Goal: Information Seeking & Learning: Learn about a topic

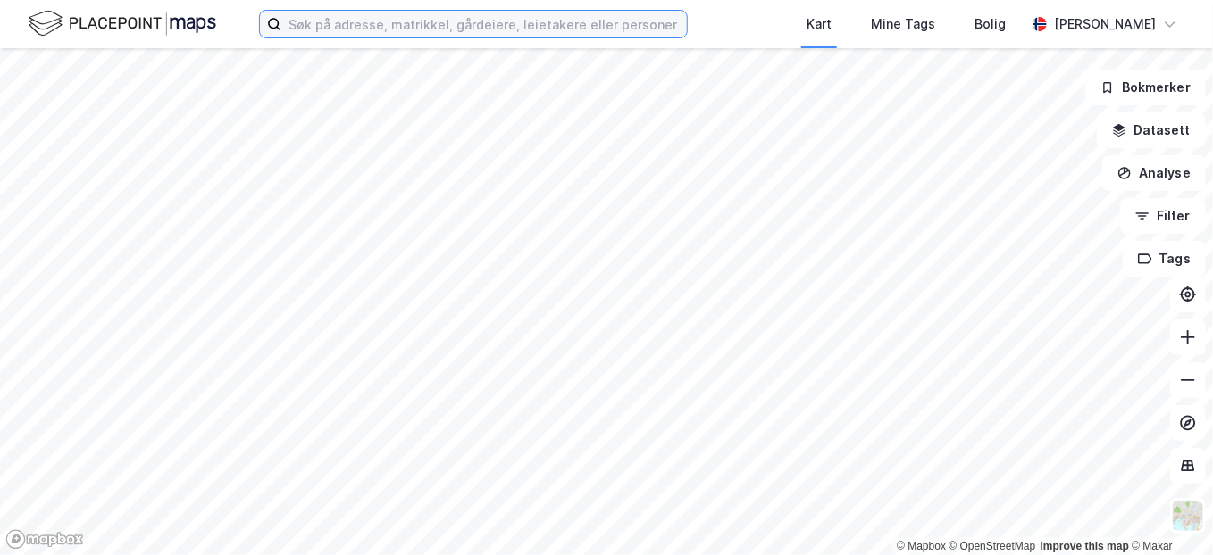
click at [390, 21] on input at bounding box center [483, 24] width 405 height 27
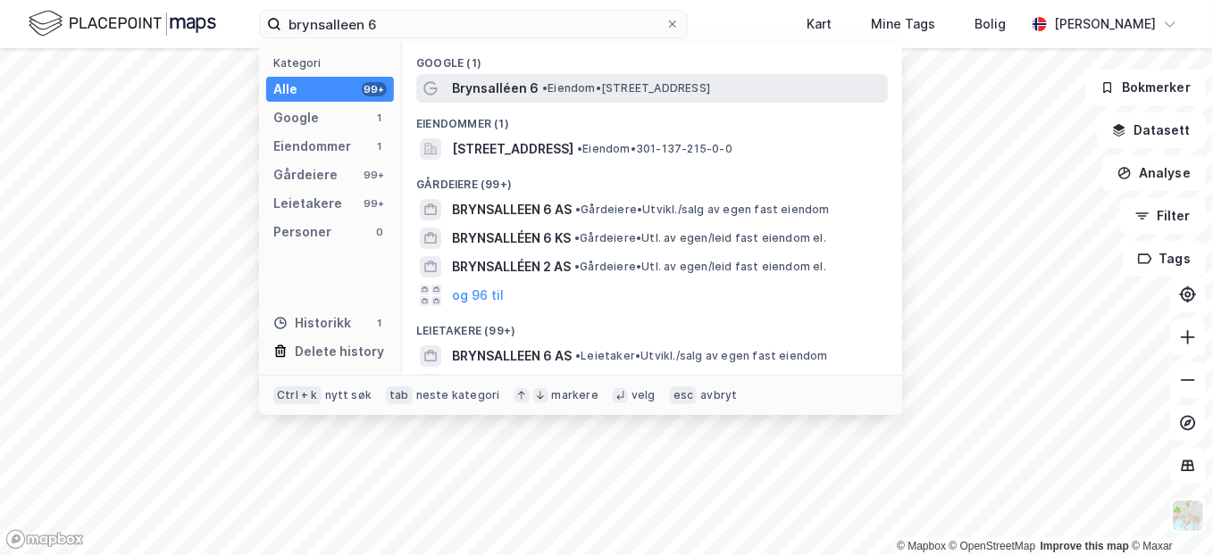
click at [465, 84] on span "Brynsalléen 6" at bounding box center [495, 88] width 87 height 21
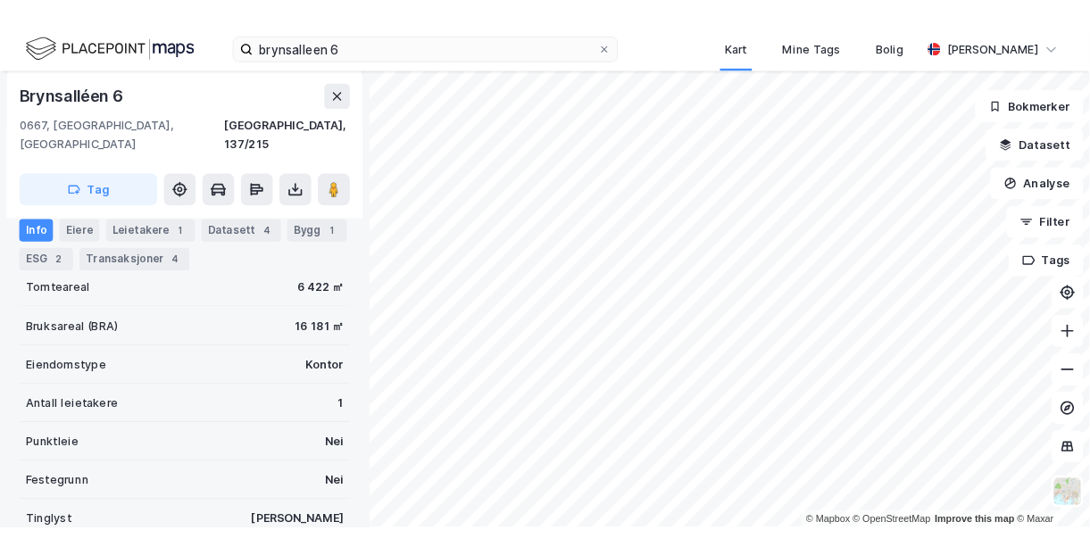
scroll to position [414, 0]
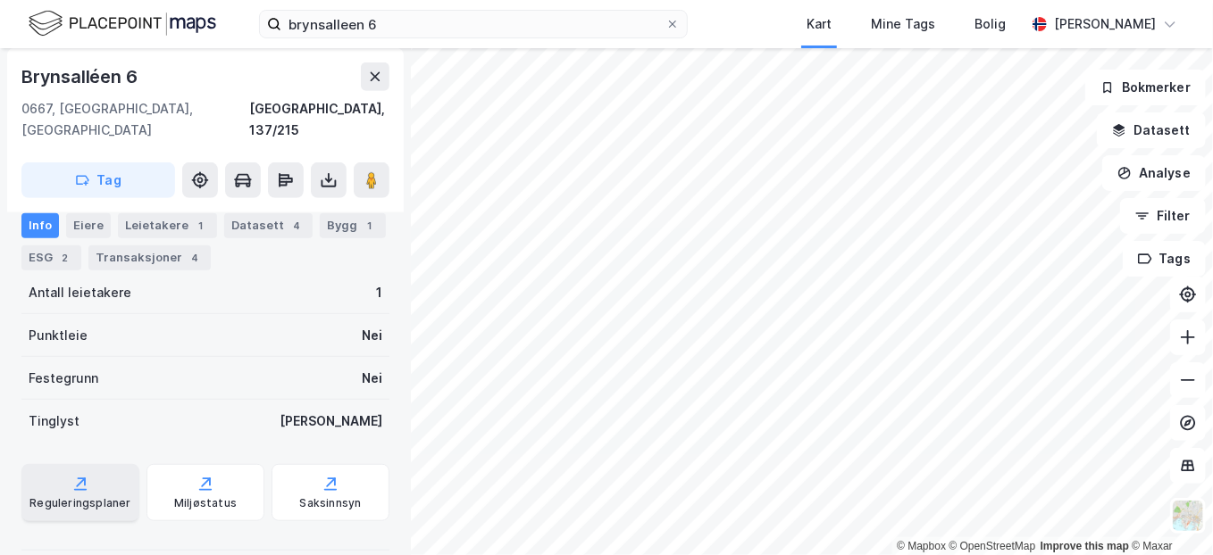
click at [98, 465] on div "Reguleringsplaner" at bounding box center [80, 492] width 118 height 57
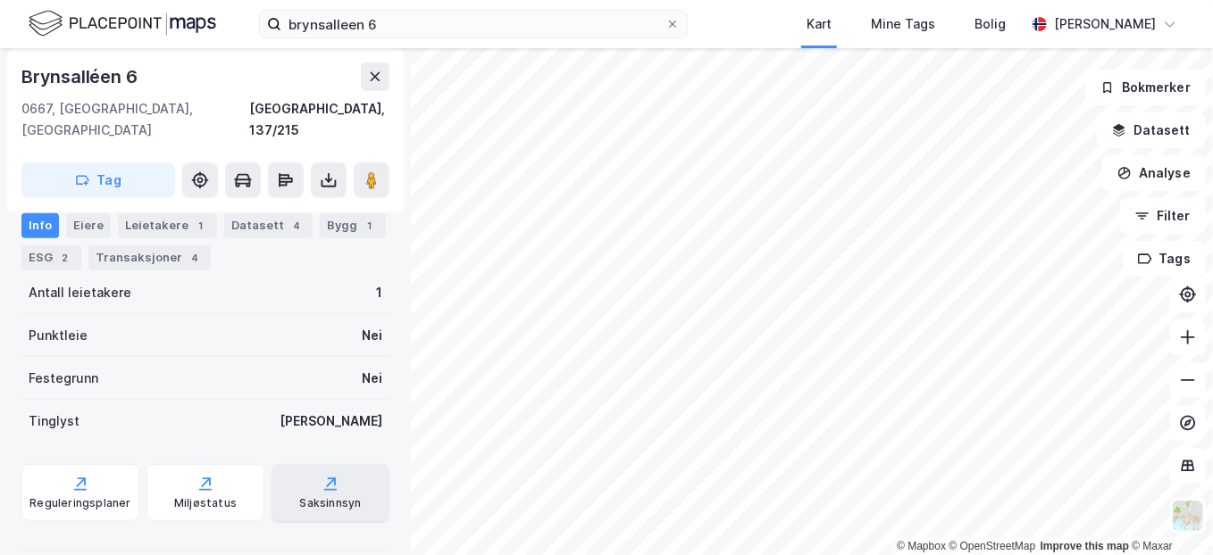
click at [323, 475] on icon at bounding box center [330, 484] width 18 height 18
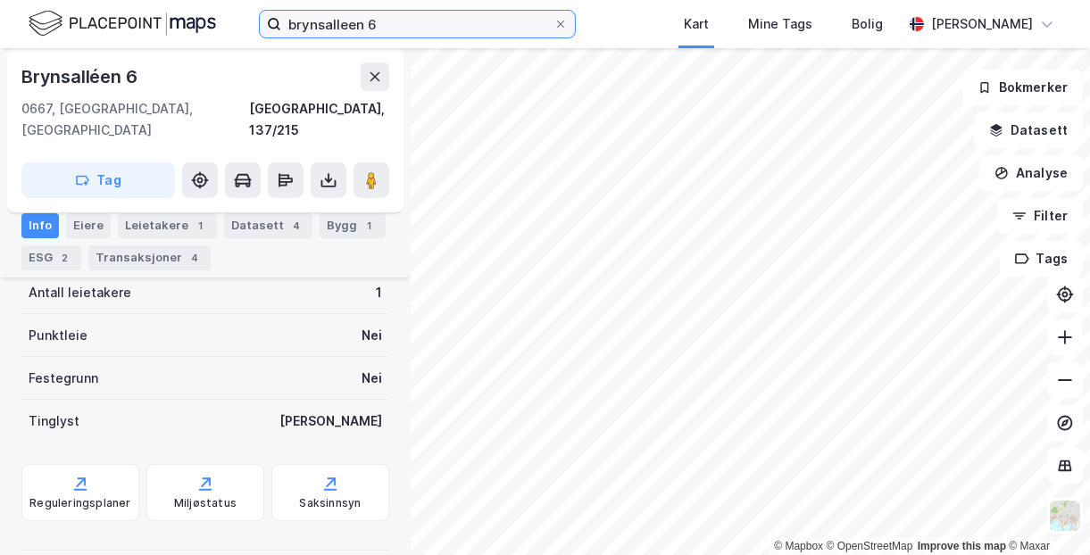
click at [421, 29] on input "brynsalleen 6" at bounding box center [417, 24] width 272 height 27
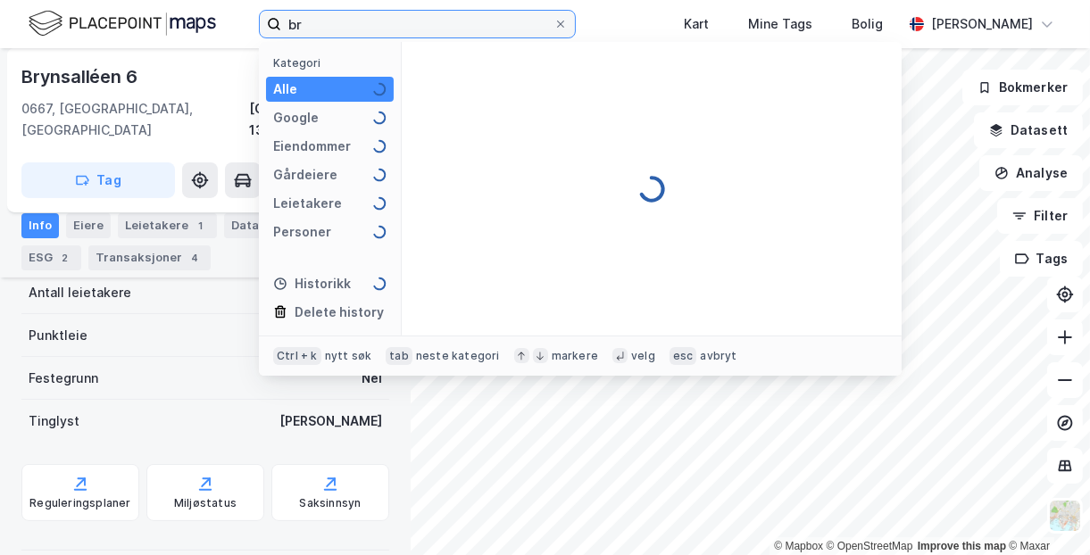
type input "b"
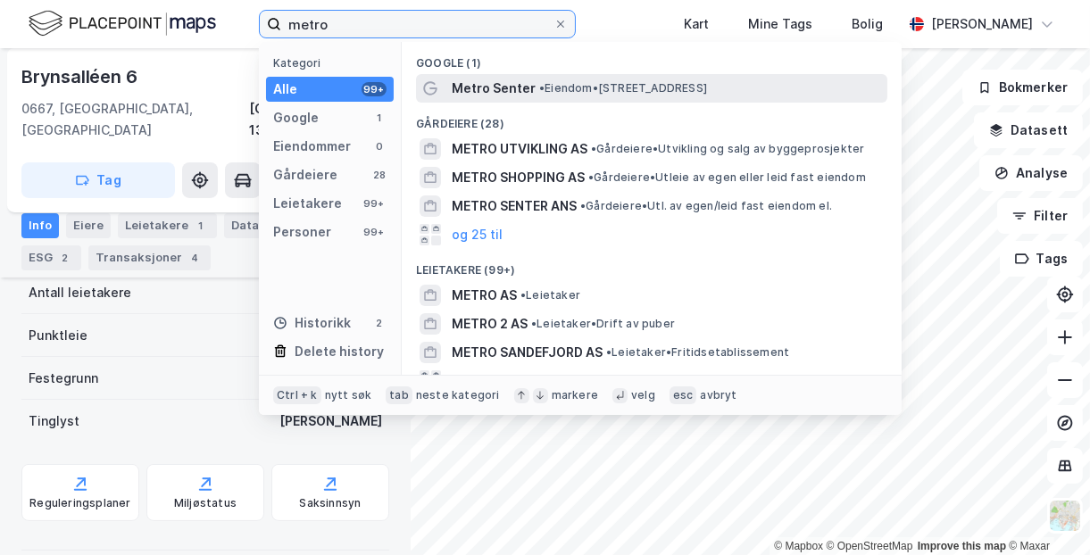
type input "metro"
click at [513, 82] on span "Metro Senter" at bounding box center [494, 88] width 84 height 21
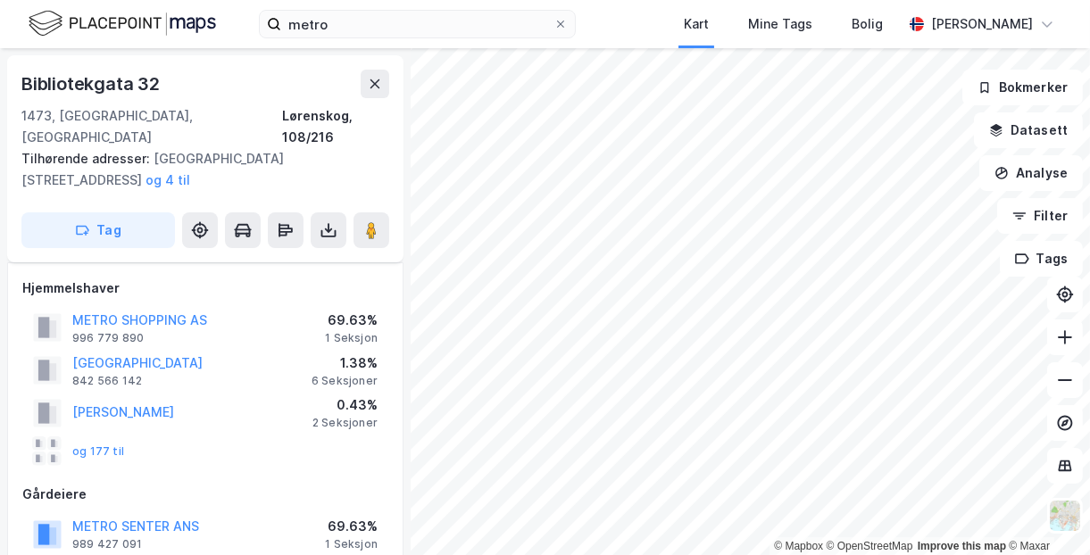
scroll to position [414, 0]
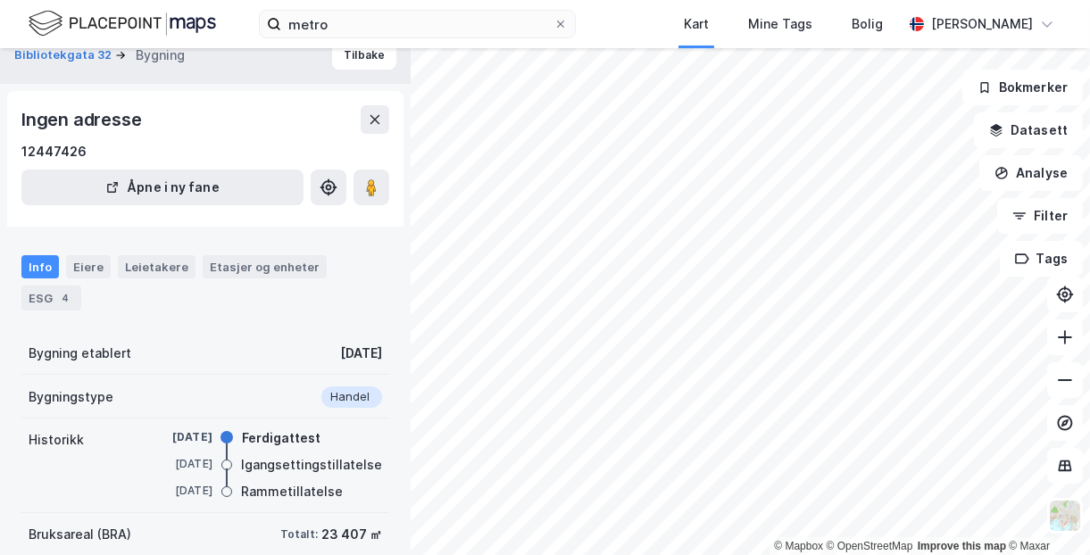
scroll to position [19, 0]
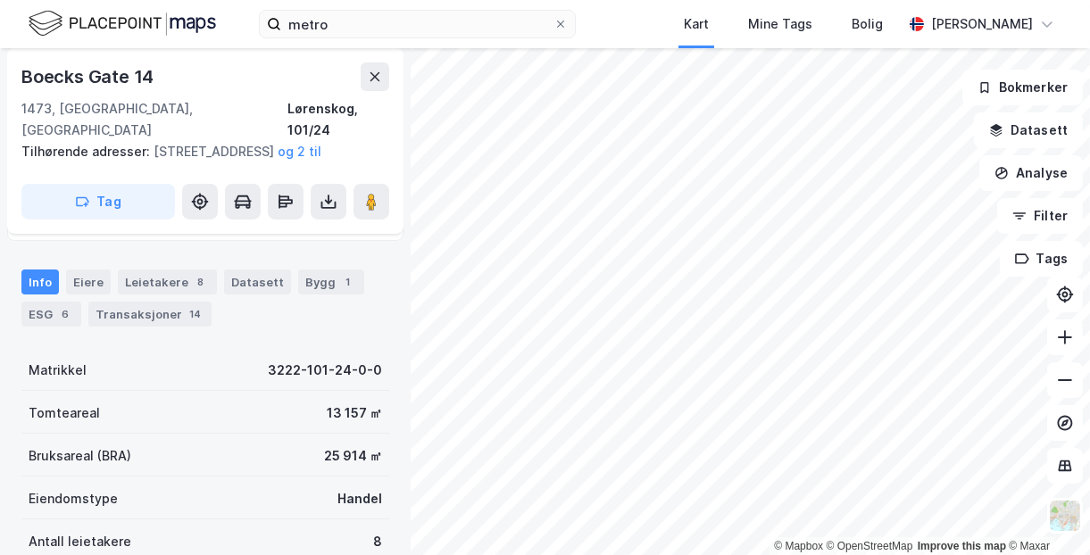
scroll to position [180, 0]
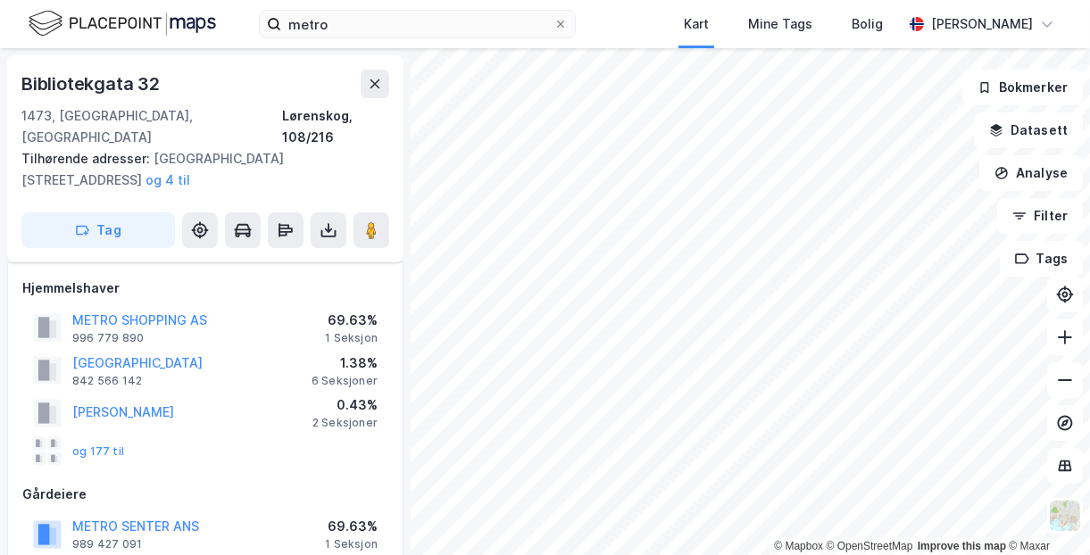
scroll to position [180, 0]
